Goal: Transaction & Acquisition: Purchase product/service

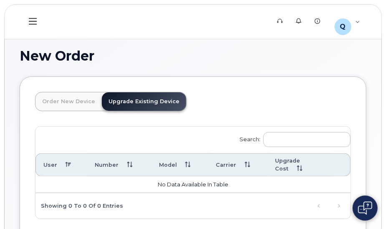
click at [129, 98] on link "Upgrade Existing Device" at bounding box center [144, 101] width 84 height 18
drag, startPoint x: 59, startPoint y: 104, endPoint x: 59, endPoint y: 110, distance: 5.8
click at [58, 109] on link "Order New Device" at bounding box center [69, 101] width 66 height 18
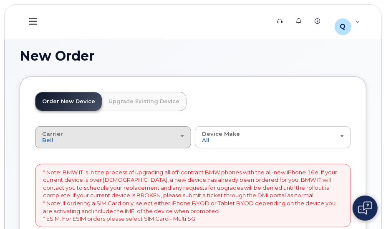
click at [182, 138] on button "Carrier Bell T-Mobile" at bounding box center [113, 137] width 156 height 22
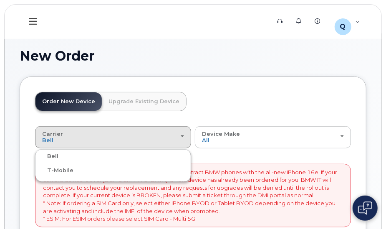
click at [149, 174] on ul "Bell T-Mobile" at bounding box center [113, 165] width 156 height 33
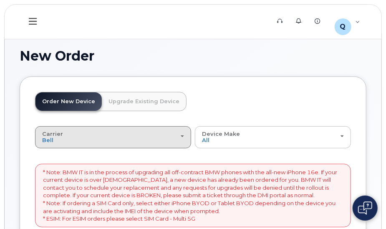
drag, startPoint x: 61, startPoint y: 139, endPoint x: 59, endPoint y: 147, distance: 8.9
click at [60, 140] on div "Carrier Bell T-Mobile" at bounding box center [113, 137] width 142 height 13
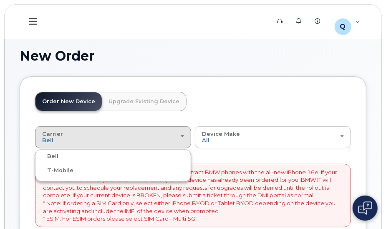
click at [66, 170] on label "T-Mobile" at bounding box center [55, 170] width 36 height 10
click at [0, 0] on input "T-Mobile" at bounding box center [0, 0] width 0 height 0
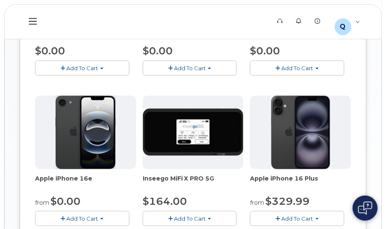
scroll to position [334, 0]
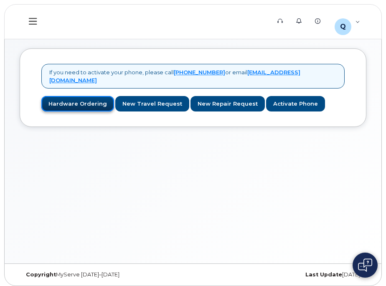
click at [90, 98] on link "Hardware Ordering" at bounding box center [77, 103] width 73 height 15
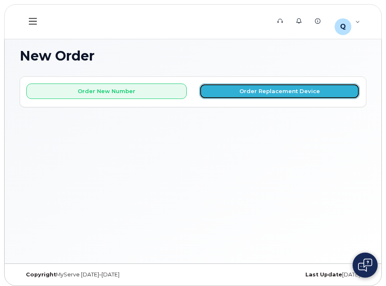
click at [239, 92] on button "Order Replacement Device" at bounding box center [279, 91] width 160 height 15
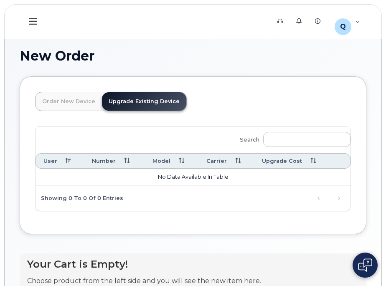
click at [113, 104] on link "Upgrade Existing Device" at bounding box center [144, 101] width 84 height 18
drag, startPoint x: 113, startPoint y: 104, endPoint x: 122, endPoint y: 104, distance: 8.4
click at [118, 104] on link "Upgrade Existing Device" at bounding box center [144, 101] width 84 height 18
click at [144, 104] on link "Upgrade Existing Device" at bounding box center [144, 101] width 84 height 18
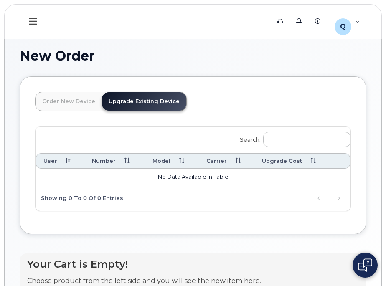
click at [79, 98] on link "Order New Device" at bounding box center [69, 101] width 66 height 18
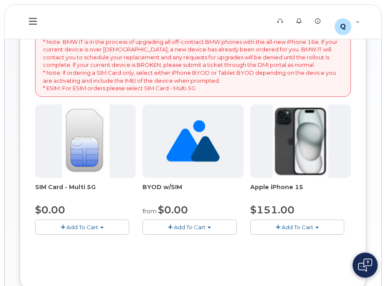
scroll to position [42, 0]
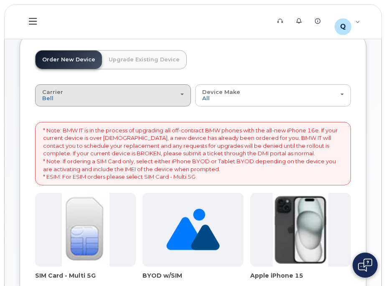
click at [183, 95] on span "button" at bounding box center [181, 95] width 3 height 2
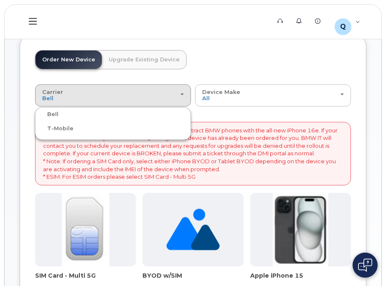
click at [153, 129] on div "T-Mobile" at bounding box center [113, 129] width 152 height 10
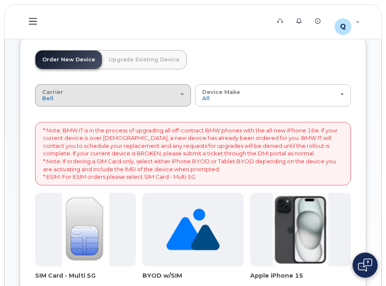
click at [168, 97] on div "Carrier Bell T-Mobile" at bounding box center [113, 95] width 142 height 13
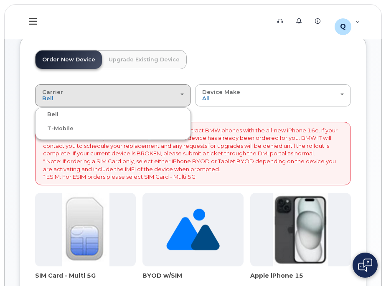
click at [60, 127] on label "T-Mobile" at bounding box center [55, 129] width 36 height 10
click at [0, 0] on input "T-Mobile" at bounding box center [0, 0] width 0 height 0
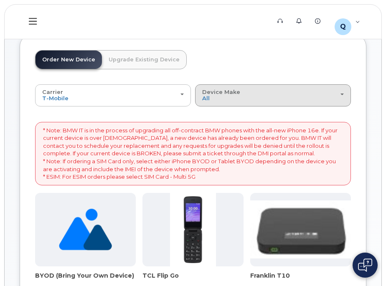
click at [228, 92] on span "Device Make" at bounding box center [221, 92] width 38 height 7
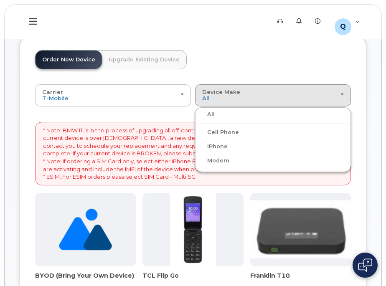
click at [231, 130] on label "Cell Phone" at bounding box center [218, 132] width 42 height 10
click at [0, 0] on input "Cell Phone" at bounding box center [0, 0] width 0 height 0
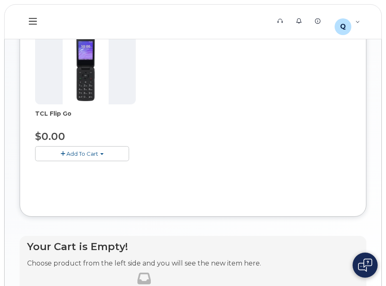
scroll to position [51, 0]
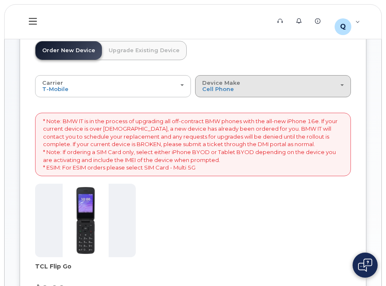
click at [251, 90] on div "Device Make All Cell Phone iPhone Modem" at bounding box center [273, 86] width 142 height 13
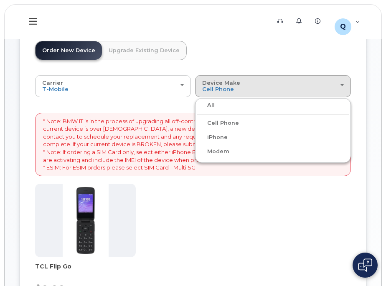
click at [230, 104] on div "All" at bounding box center [273, 105] width 152 height 10
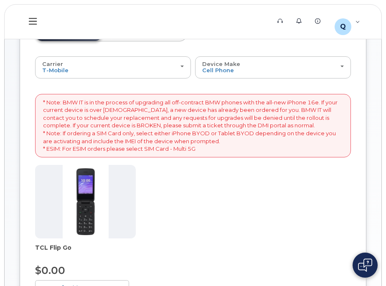
scroll to position [42, 0]
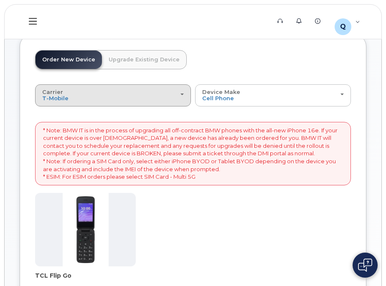
click at [89, 95] on div "Carrier Bell T-Mobile" at bounding box center [113, 95] width 142 height 13
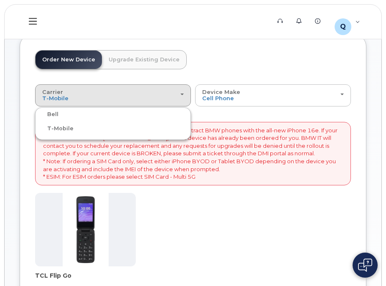
click at [95, 115] on div "Bell" at bounding box center [113, 114] width 152 height 10
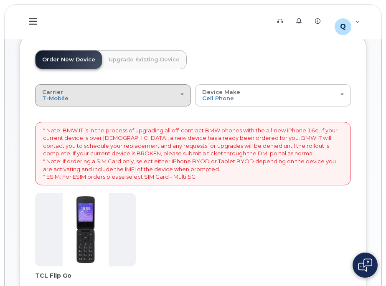
click at [182, 97] on div "Carrier Bell T-Mobile" at bounding box center [113, 95] width 142 height 13
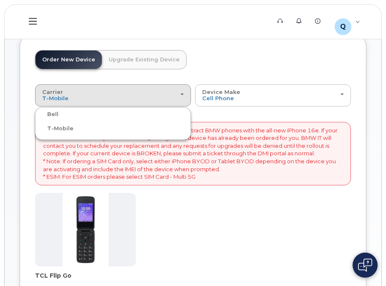
click at [154, 112] on div "Bell" at bounding box center [113, 114] width 152 height 10
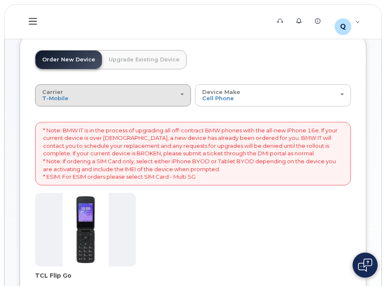
click at [185, 99] on button "Carrier Bell T-Mobile" at bounding box center [113, 95] width 156 height 22
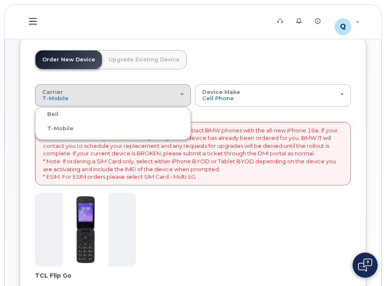
click at [58, 114] on label "Bell" at bounding box center [47, 114] width 21 height 10
click at [0, 0] on input "Bell" at bounding box center [0, 0] width 0 height 0
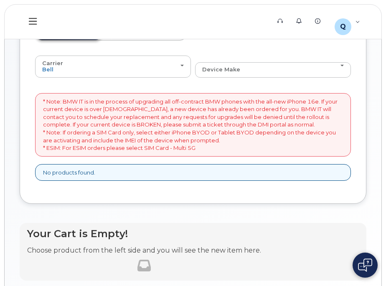
scroll to position [0, 0]
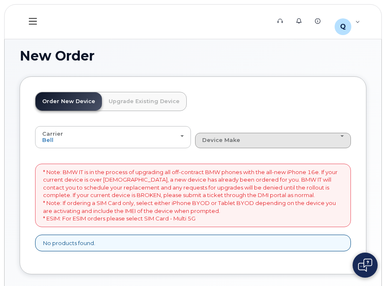
click at [201, 145] on button "Device Make All iPhone Unknown" at bounding box center [273, 140] width 156 height 15
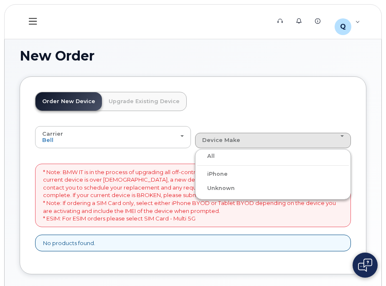
click at [214, 157] on label "All" at bounding box center [206, 156] width 18 height 10
click at [0, 0] on input "All" at bounding box center [0, 0] width 0 height 0
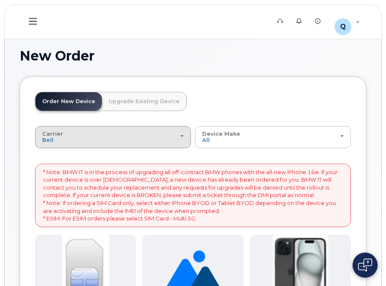
click at [180, 139] on div "Carrier Bell T-Mobile" at bounding box center [113, 137] width 142 height 13
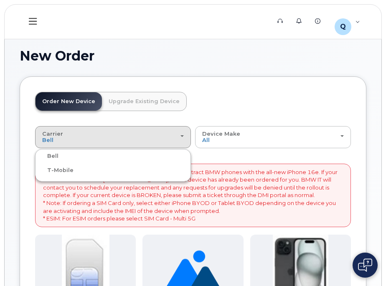
click at [66, 170] on label "T-Mobile" at bounding box center [55, 170] width 36 height 10
click at [0, 0] on input "T-Mobile" at bounding box center [0, 0] width 0 height 0
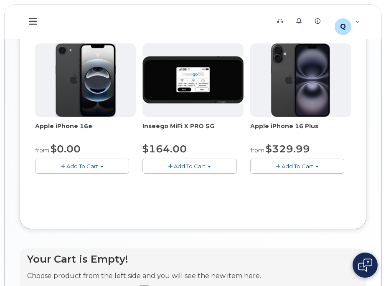
scroll to position [327, 0]
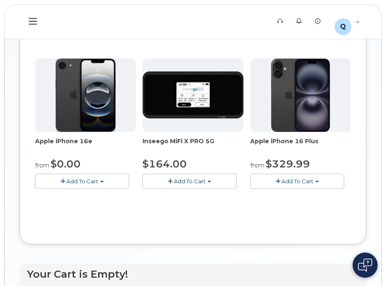
click at [75, 112] on img at bounding box center [86, 95] width 60 height 74
click at [102, 178] on button "Add To Cart" at bounding box center [82, 181] width 94 height 15
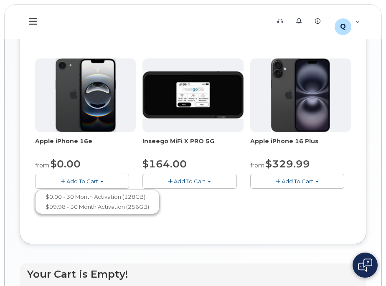
click at [101, 182] on button "Add To Cart" at bounding box center [82, 181] width 94 height 15
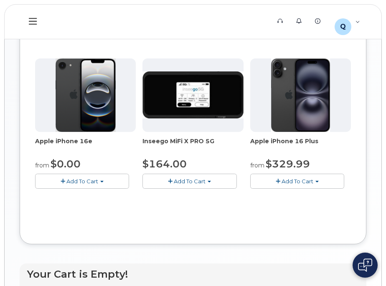
click at [78, 105] on img at bounding box center [86, 95] width 60 height 74
click at [62, 180] on span "button" at bounding box center [63, 181] width 5 height 5
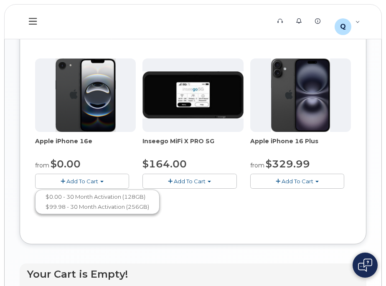
click at [62, 180] on span "button" at bounding box center [63, 181] width 5 height 5
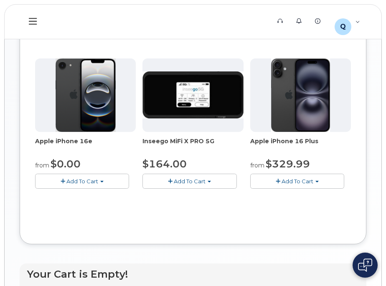
click at [62, 180] on span "button" at bounding box center [63, 181] width 5 height 5
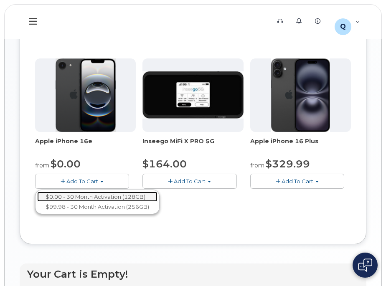
click at [86, 197] on link "$0.00 - 30 Month Activation (128GB)" at bounding box center [97, 197] width 120 height 10
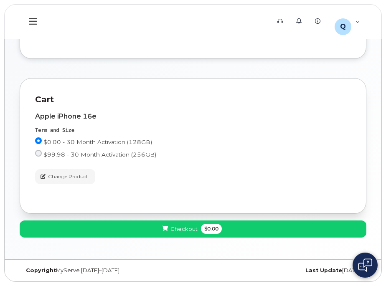
scroll to position [0, 0]
